Goal: Information Seeking & Learning: Check status

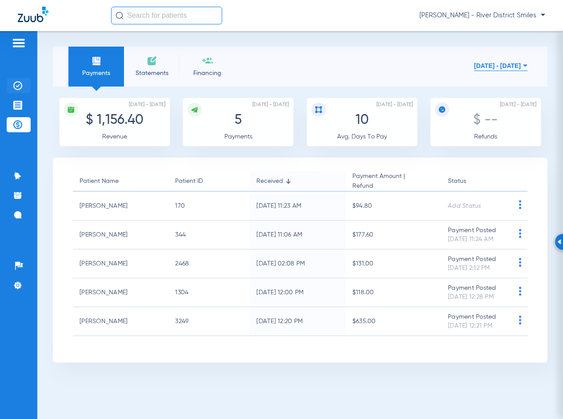
click at [17, 88] on img at bounding box center [17, 85] width 9 height 9
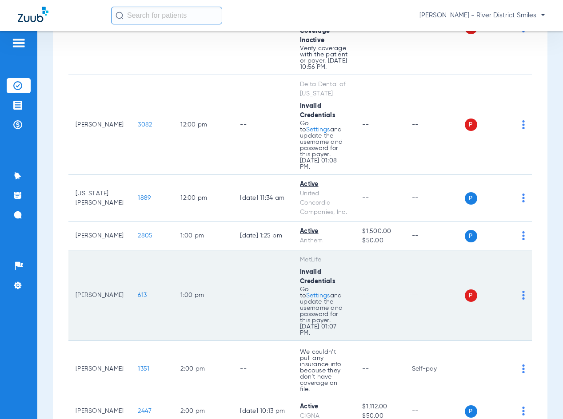
scroll to position [933, 0]
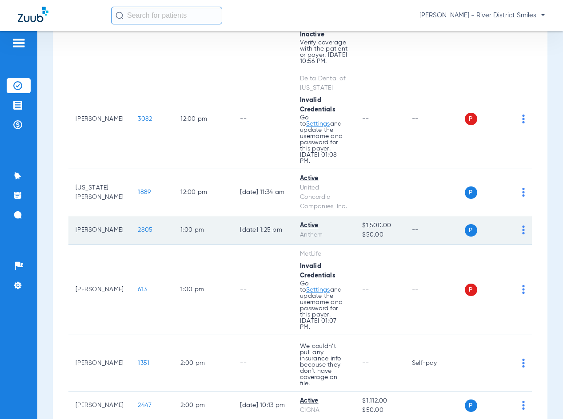
click at [522, 226] on img at bounding box center [523, 230] width 3 height 9
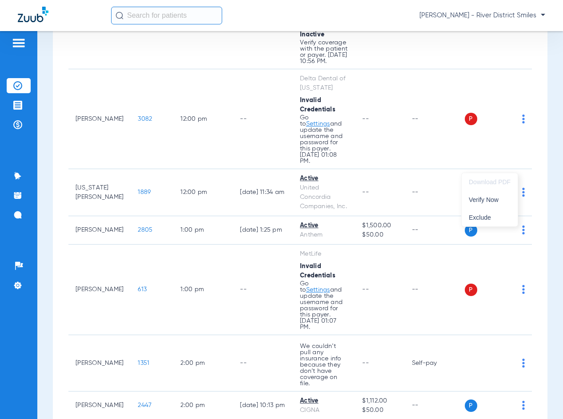
click at [225, 185] on div at bounding box center [281, 209] width 563 height 419
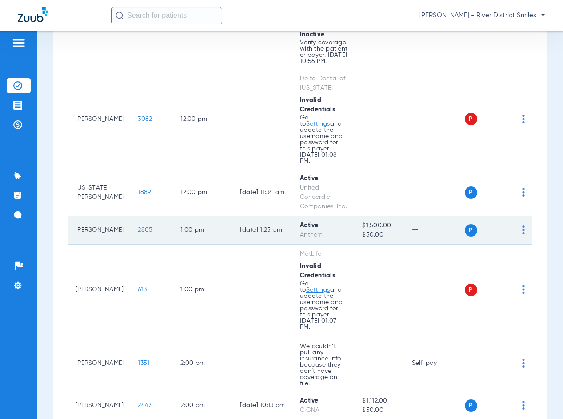
click at [138, 227] on span "2805" at bounding box center [145, 230] width 15 height 6
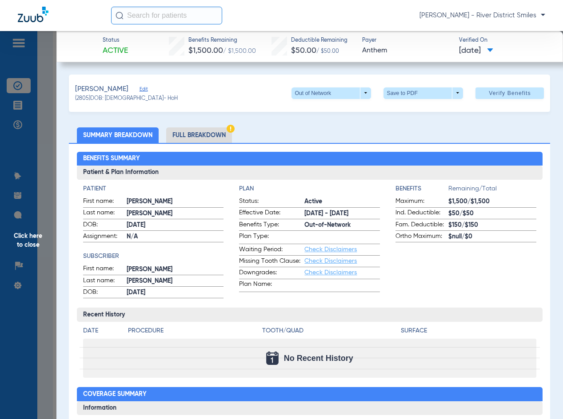
click at [208, 137] on li "Full Breakdown" at bounding box center [199, 136] width 66 height 16
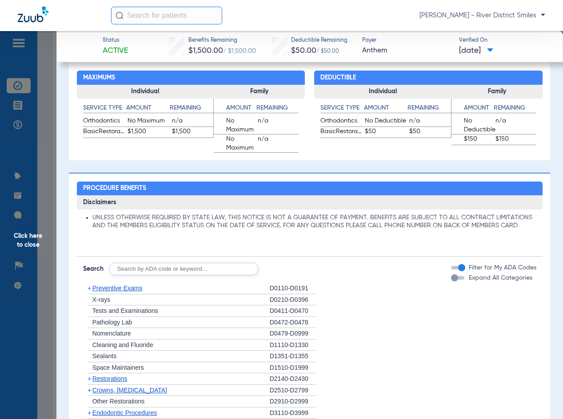
scroll to position [622, 0]
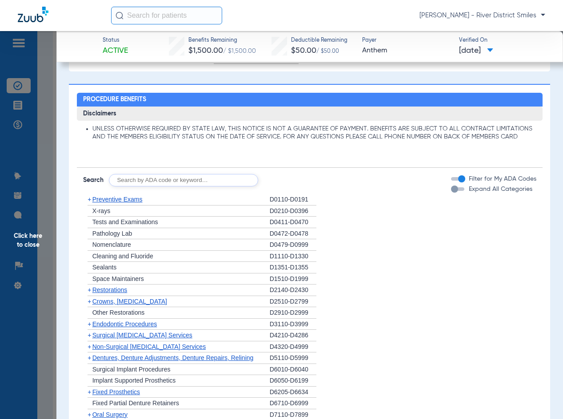
click at [162, 182] on input "text" at bounding box center [183, 180] width 149 height 12
click at [178, 180] on input "text" at bounding box center [183, 180] width 149 height 12
type input "d"
type input "D7953"
click at [276, 176] on button "Search" at bounding box center [291, 180] width 35 height 12
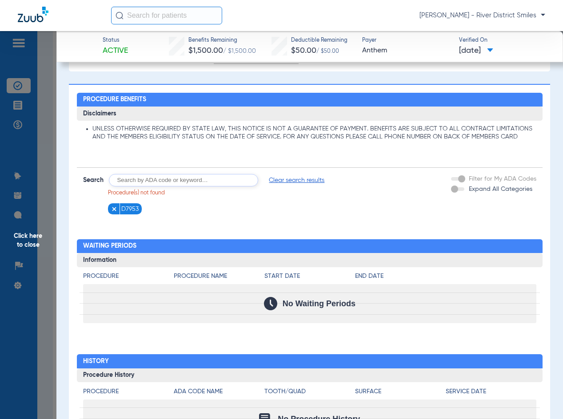
click at [202, 180] on input "text" at bounding box center [183, 180] width 149 height 12
type input "D7210"
click at [296, 182] on button "Search" at bounding box center [291, 180] width 35 height 12
click at [197, 179] on input "text" at bounding box center [183, 180] width 149 height 12
type input "EXTRACTION"
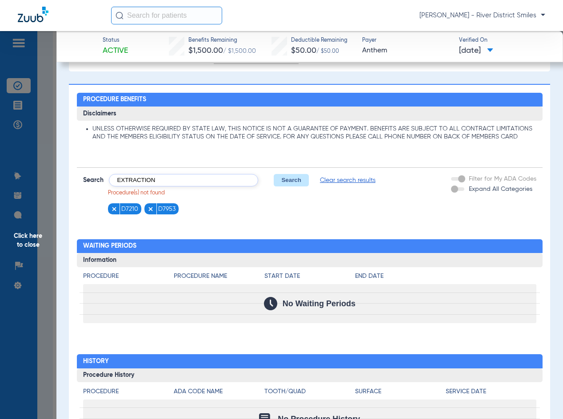
click button "Search" at bounding box center [291, 180] width 35 height 12
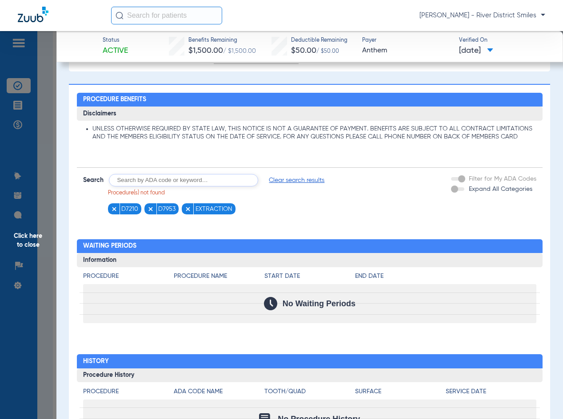
click at [196, 178] on input "text" at bounding box center [183, 180] width 149 height 12
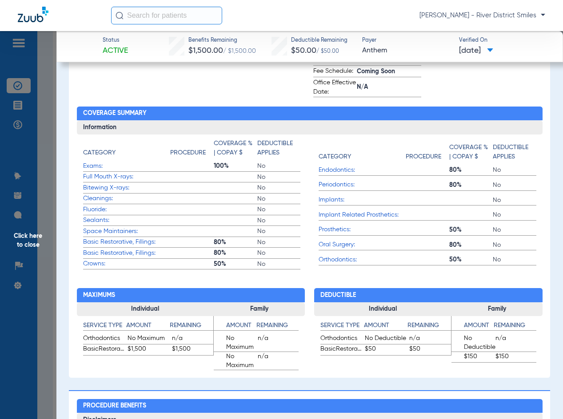
scroll to position [138, 0]
